Goal: Task Accomplishment & Management: Manage account settings

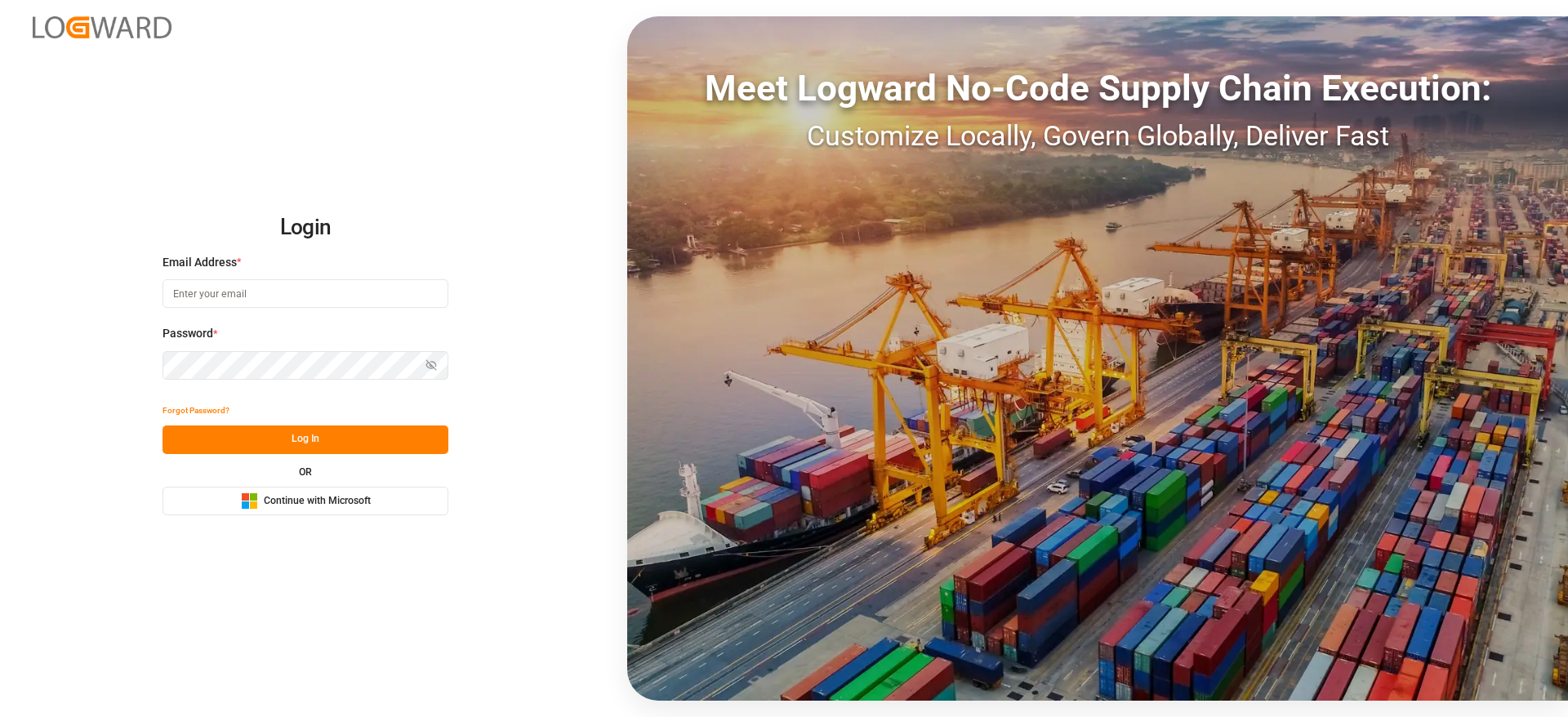
click at [207, 477] on button "Microsoft Logo Continue with Microsoft" at bounding box center [306, 501] width 286 height 28
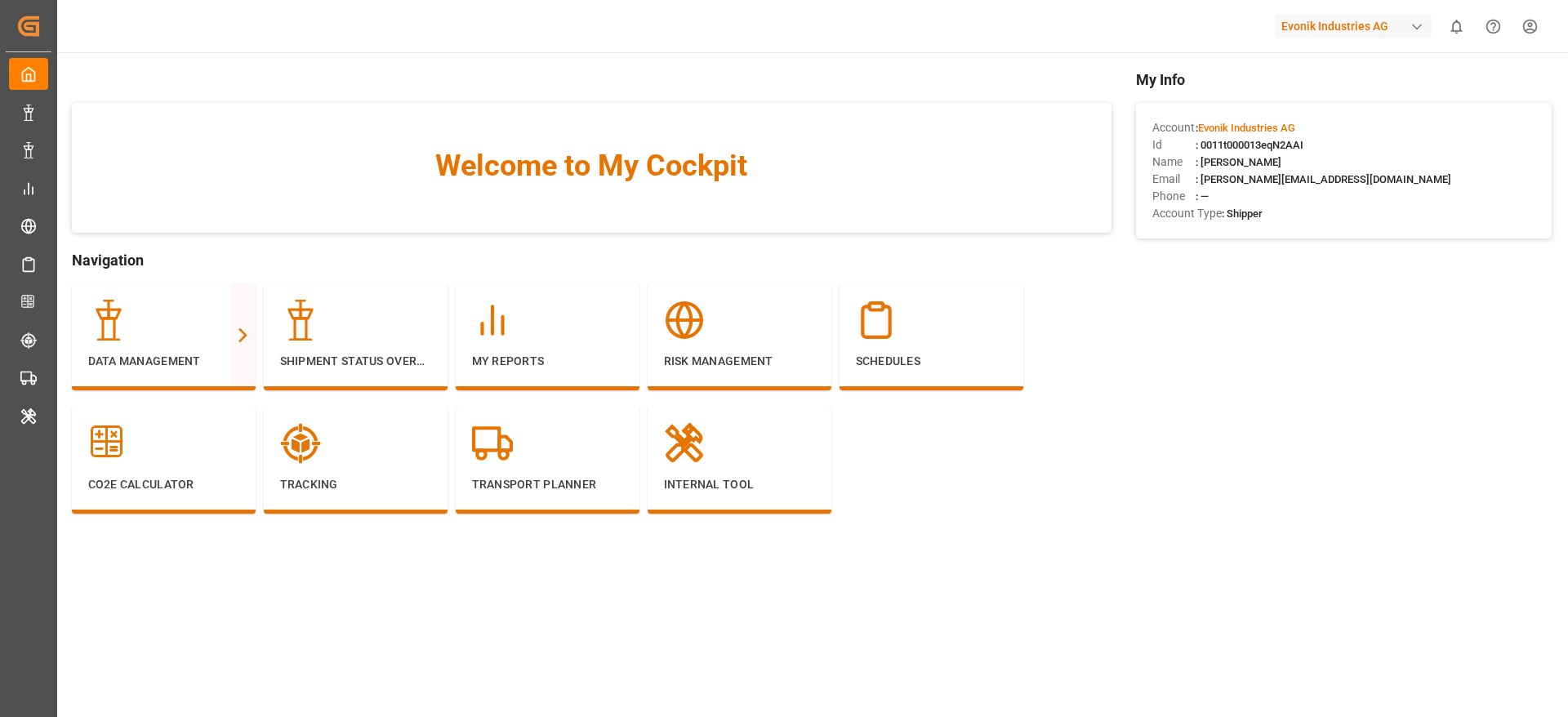
click at [1338, 19] on div "Evonik Industries AG" at bounding box center [1353, 27] width 157 height 23
type input "compo"
click at [1323, 119] on div "CE Compo Expert" at bounding box center [1358, 109] width 279 height 33
